Goal: Information Seeking & Learning: Learn about a topic

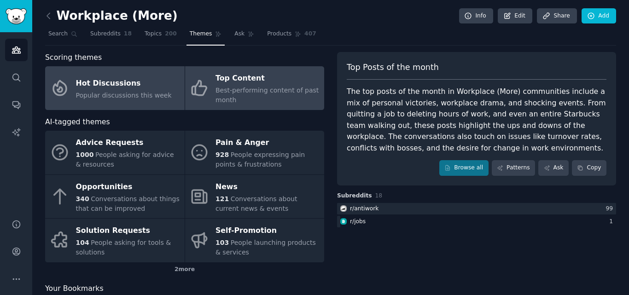
click at [117, 89] on div "Hot Discussions" at bounding box center [124, 83] width 96 height 15
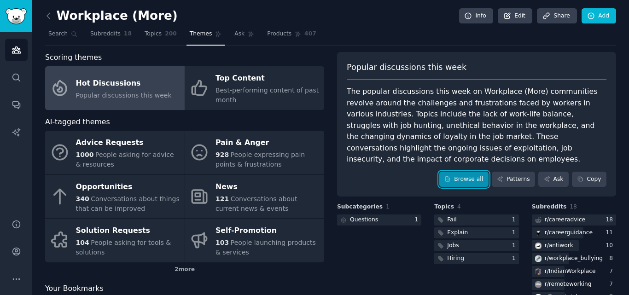
click at [470, 172] on link "Browse all" at bounding box center [464, 180] width 49 height 16
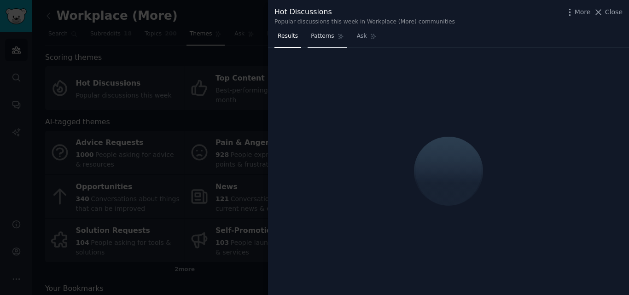
click at [319, 40] on span "Patterns" at bounding box center [322, 36] width 23 height 8
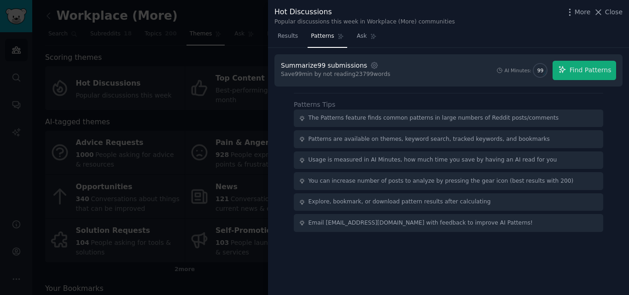
click at [160, 70] on div at bounding box center [314, 147] width 629 height 295
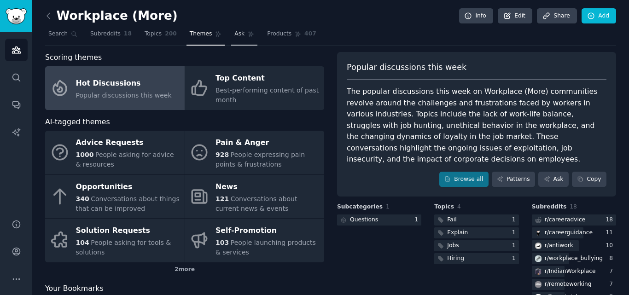
click at [248, 33] on icon at bounding box center [251, 34] width 6 height 6
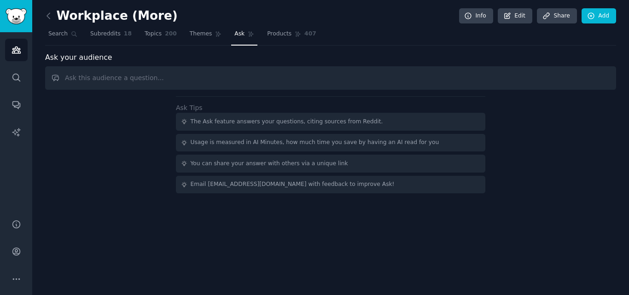
click at [97, 73] on input "text" at bounding box center [330, 78] width 571 height 24
type input "h"
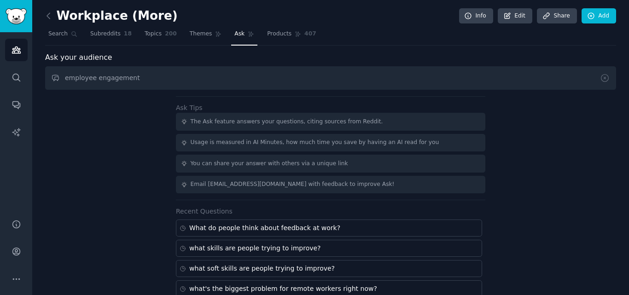
type input "employee engagement"
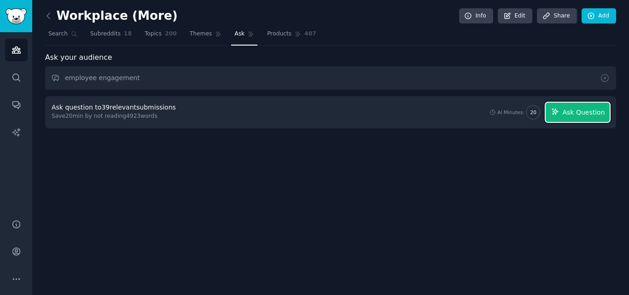
click at [560, 115] on icon "button" at bounding box center [556, 112] width 8 height 8
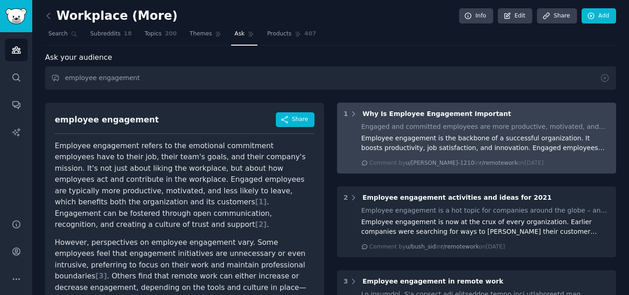
click at [472, 146] on div "Employee engagement is the backbone of a successful organization. It boosts pro…" at bounding box center [486, 143] width 249 height 19
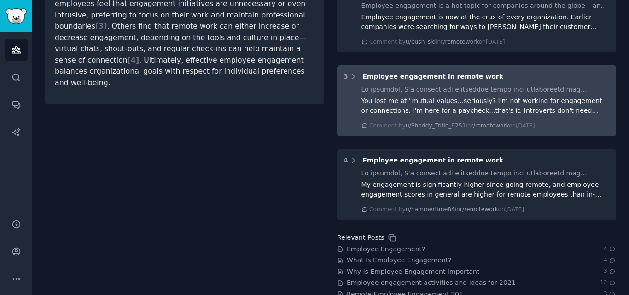
scroll to position [230, 0]
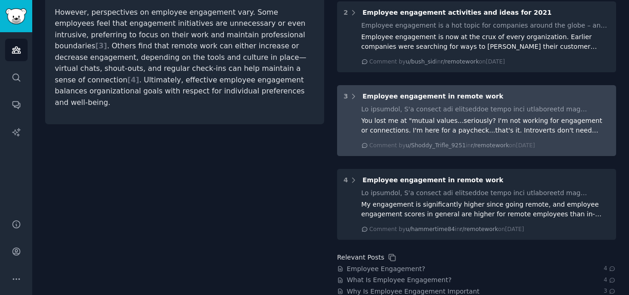
click at [385, 139] on div "You lost me at "mutual values...seriously? I'm not working for engagement or co…" at bounding box center [486, 127] width 249 height 45
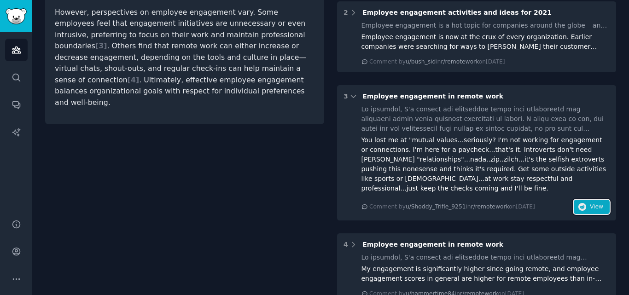
click at [577, 200] on button "View" at bounding box center [592, 207] width 36 height 15
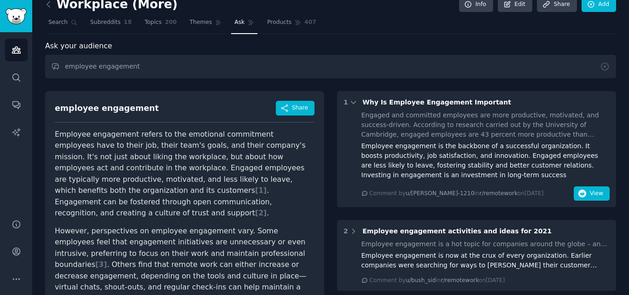
scroll to position [0, 0]
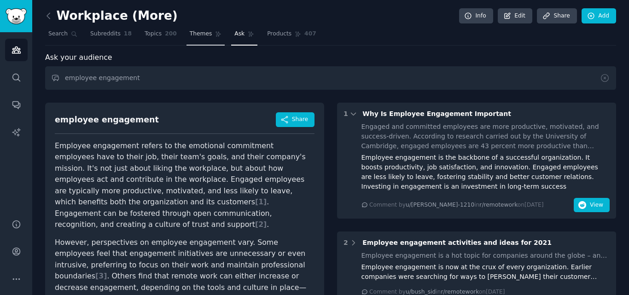
click at [187, 28] on link "Themes" at bounding box center [206, 36] width 39 height 19
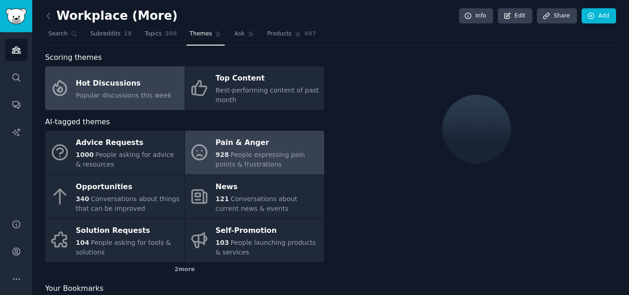
click at [283, 155] on span "People expressing pain points & frustrations" at bounding box center [260, 159] width 89 height 17
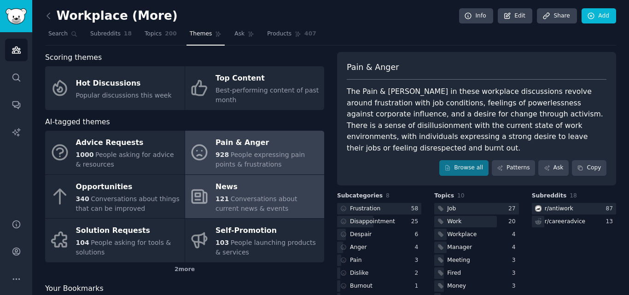
click at [268, 202] on span "Conversations about current news & events" at bounding box center [257, 203] width 82 height 17
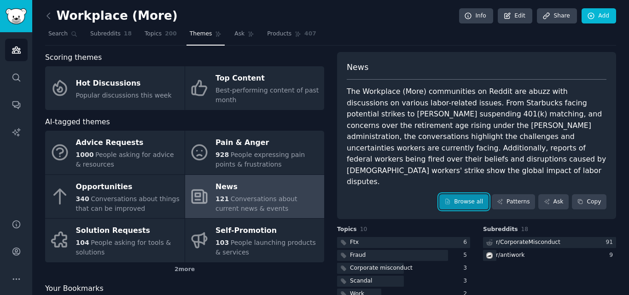
click at [461, 194] on link "Browse all" at bounding box center [464, 202] width 49 height 16
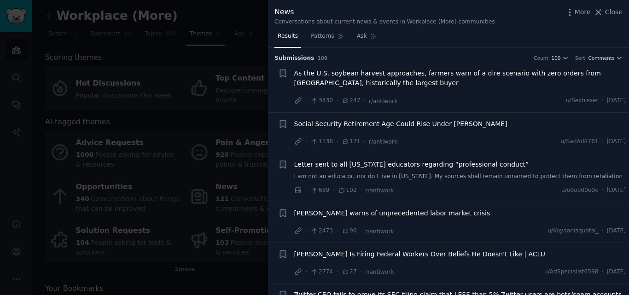
click at [413, 86] on span "As the U.S. soybean harvest approaches, farmers warn of a dire scenario with ze…" at bounding box center [460, 78] width 332 height 19
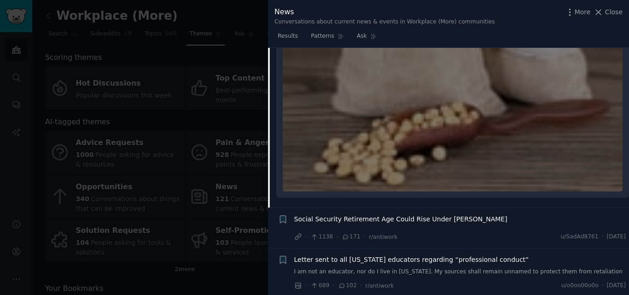
scroll to position [337, 0]
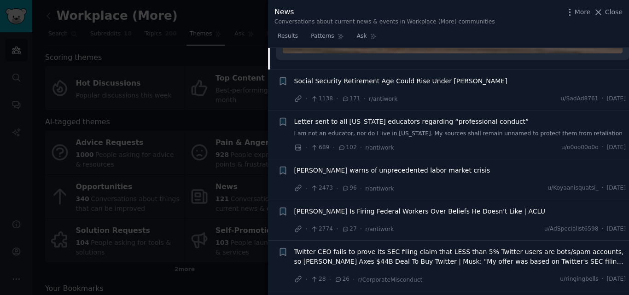
click at [470, 136] on link "I am not an educator, nor do I live in [US_STATE]. My sources shall remain unna…" at bounding box center [460, 134] width 332 height 8
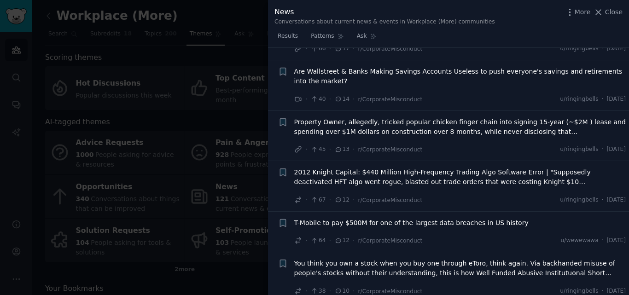
scroll to position [705, 0]
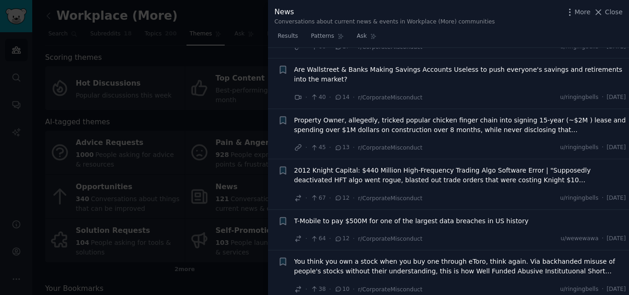
click at [413, 123] on span "Property Owner, allegedly, tricked popular chicken finger chain into signing 15…" at bounding box center [460, 125] width 332 height 19
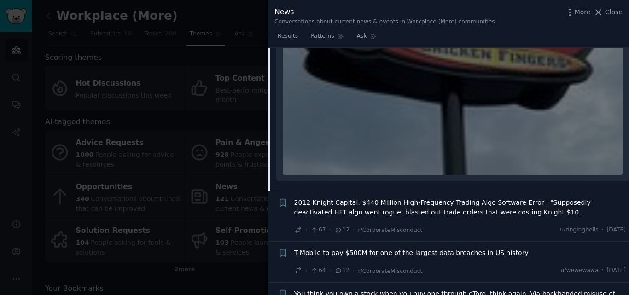
scroll to position [469, 0]
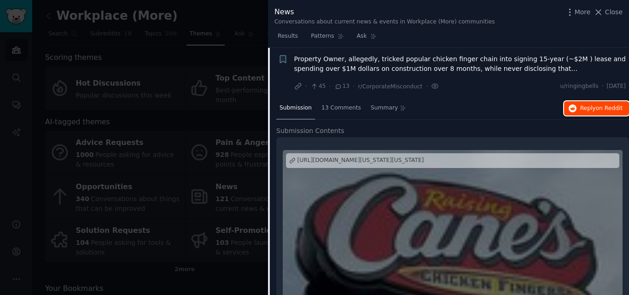
click at [587, 110] on span "Reply on Reddit" at bounding box center [602, 109] width 42 height 8
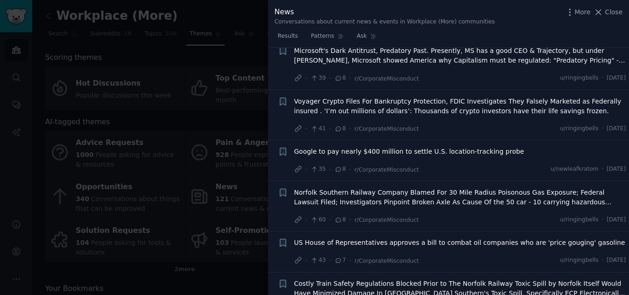
scroll to position [1160, 0]
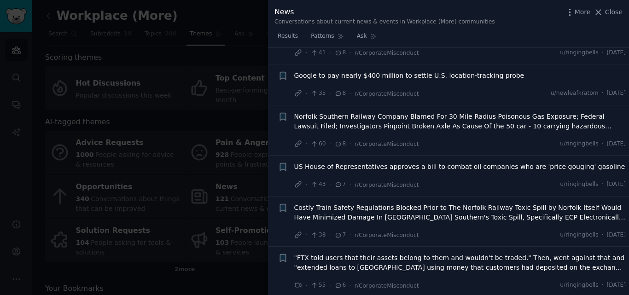
click at [128, 155] on div at bounding box center [314, 147] width 629 height 295
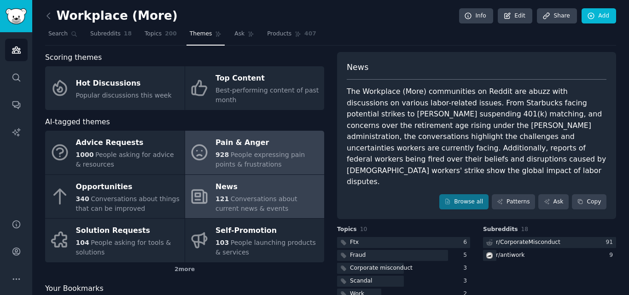
click at [235, 171] on link "Pain & Anger 928 People expressing pain points & frustrations" at bounding box center [255, 153] width 140 height 44
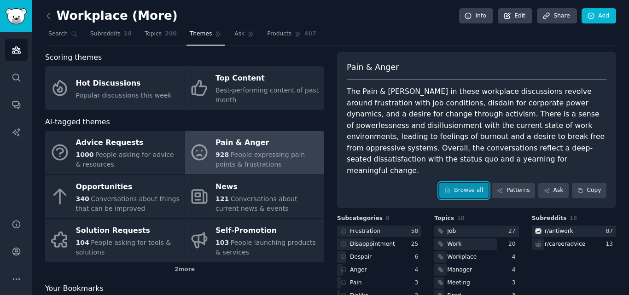
click at [466, 183] on link "Browse all" at bounding box center [464, 191] width 49 height 16
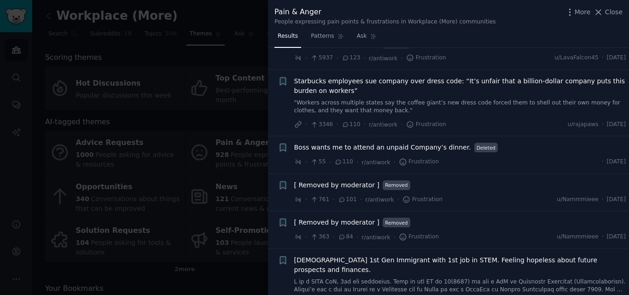
scroll to position [691, 0]
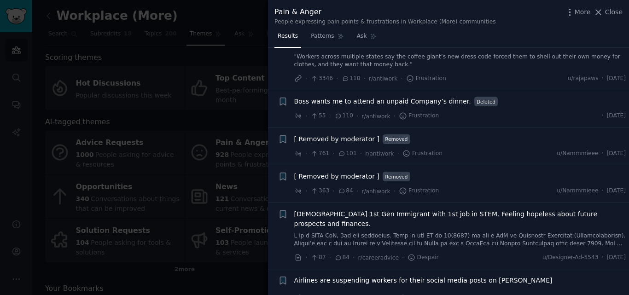
click at [447, 97] on div "Boss wants me to attend an unpaid Company’s dinner. Deleted · 55 · 110 · r/anti…" at bounding box center [460, 109] width 332 height 24
click at [437, 97] on span "Boss wants me to attend an unpaid Company’s dinner." at bounding box center [382, 102] width 177 height 10
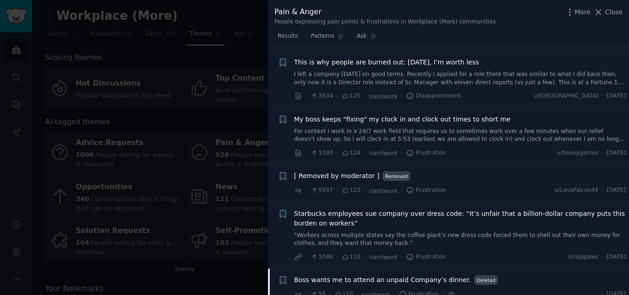
scroll to position [494, 0]
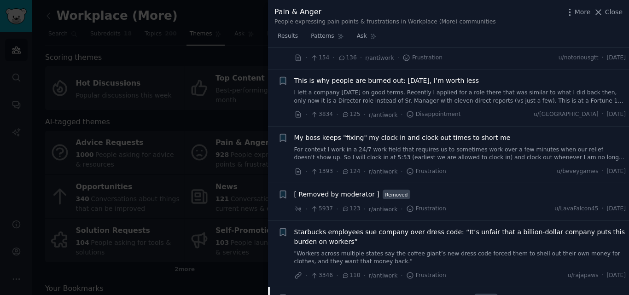
click at [135, 180] on div at bounding box center [314, 147] width 629 height 295
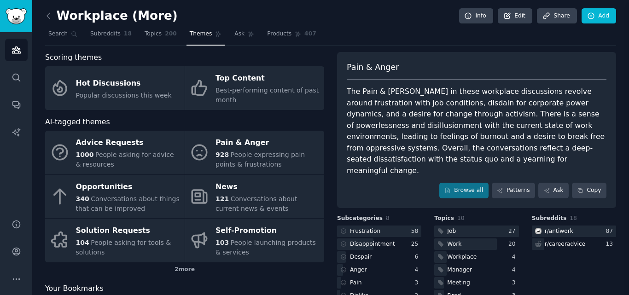
click at [158, 87] on div "Hot Discussions" at bounding box center [124, 83] width 96 height 15
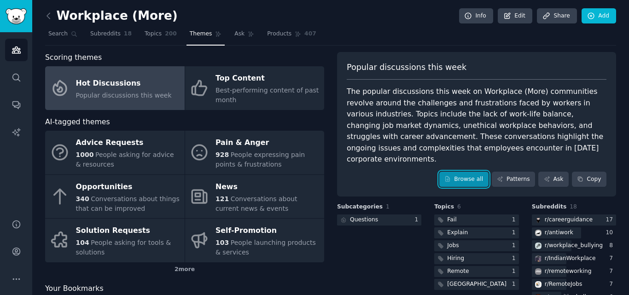
click at [467, 173] on link "Browse all" at bounding box center [464, 180] width 49 height 16
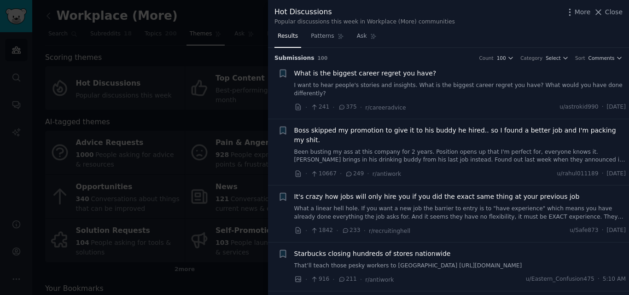
click at [447, 87] on link "I want to hear people's stories and insights. What is the biggest career regret…" at bounding box center [460, 90] width 332 height 16
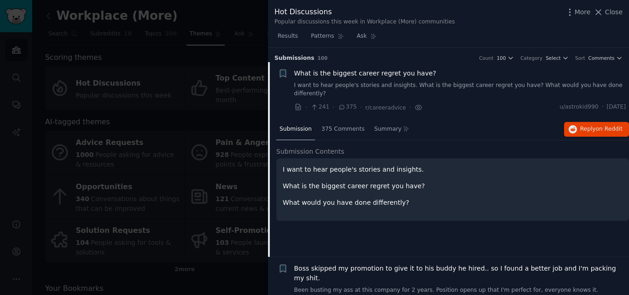
scroll to position [15, 0]
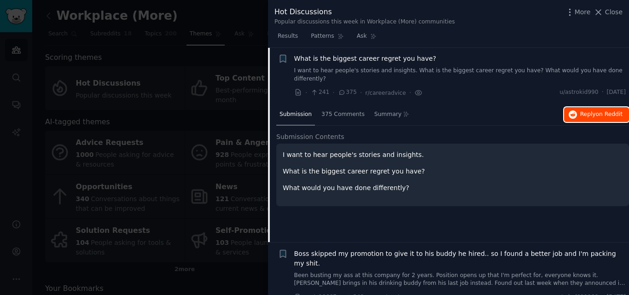
click at [595, 111] on button "Reply on Reddit" at bounding box center [596, 114] width 65 height 15
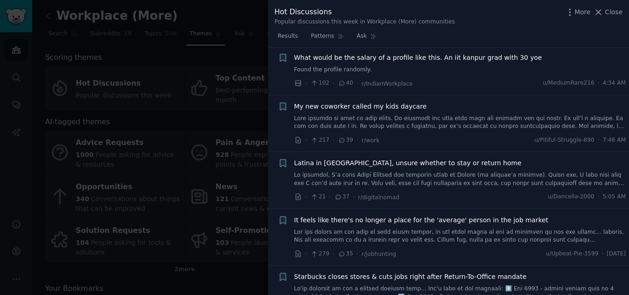
scroll to position [1581, 0]
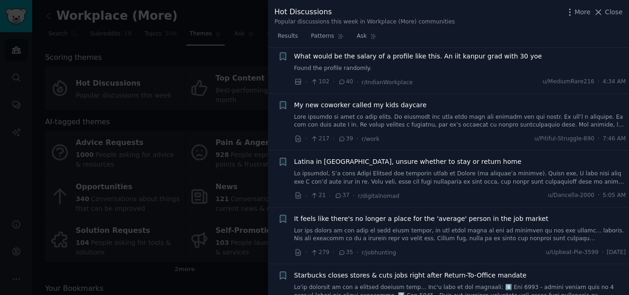
click at [486, 113] on link at bounding box center [460, 121] width 332 height 16
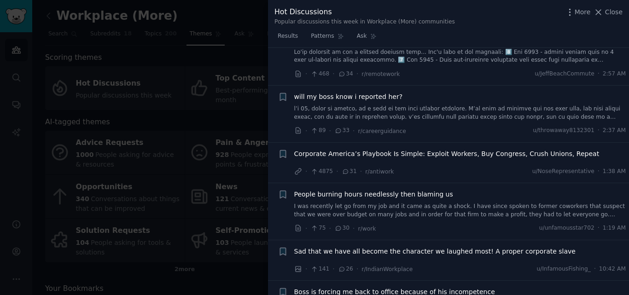
scroll to position [2013, 0]
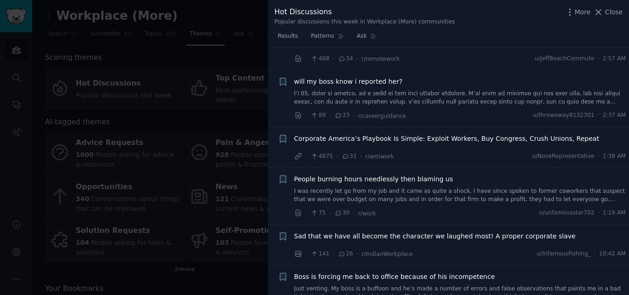
click at [335, 188] on link "I was recently let go from my job and it came as quite a shock. I have since sp…" at bounding box center [460, 196] width 332 height 16
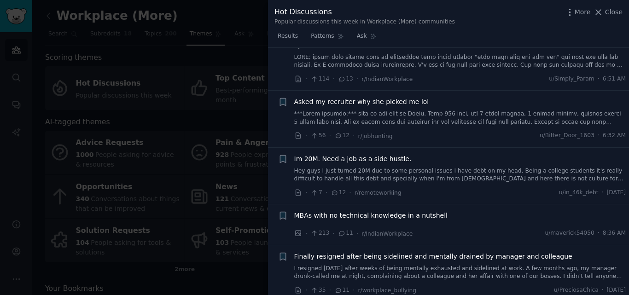
scroll to position [2753, 0]
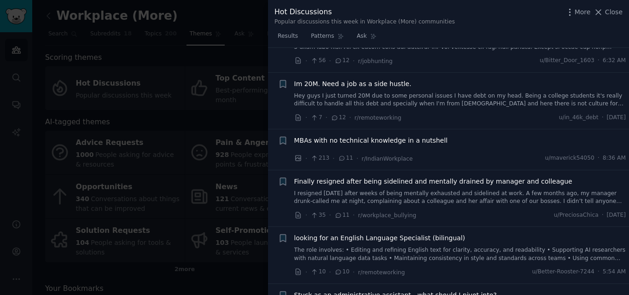
click at [227, 140] on div at bounding box center [314, 147] width 629 height 295
